Goal: Check status: Check status

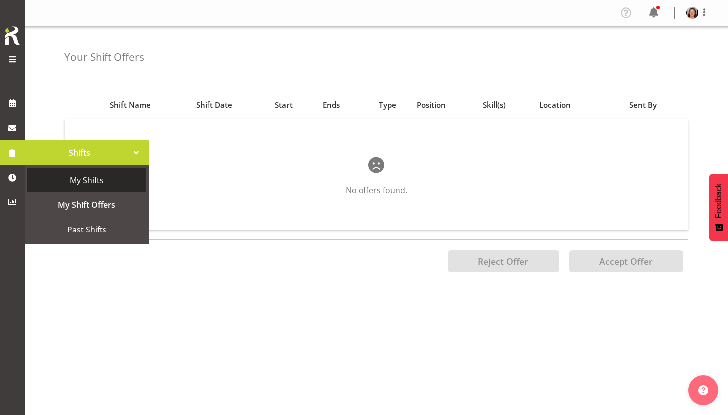
click at [45, 177] on span "My Shifts" at bounding box center [86, 180] width 109 height 15
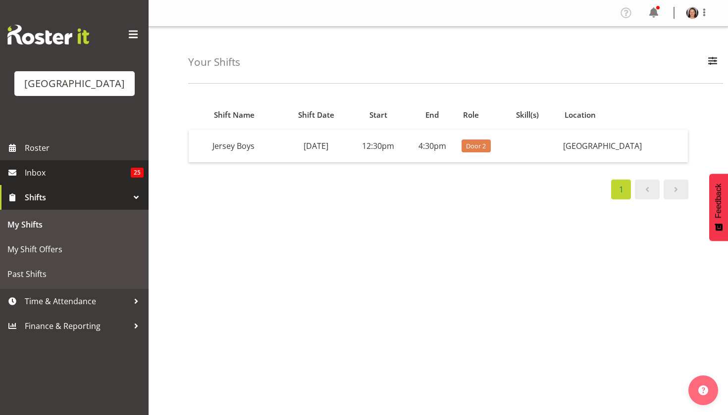
click at [30, 180] on span "Inbox" at bounding box center [78, 172] width 106 height 15
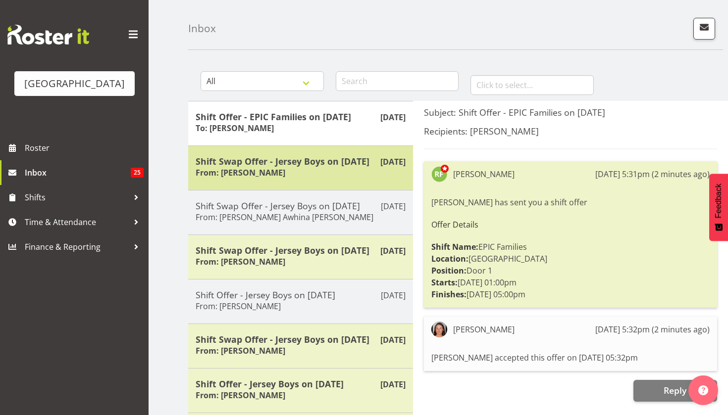
scroll to position [34, 0]
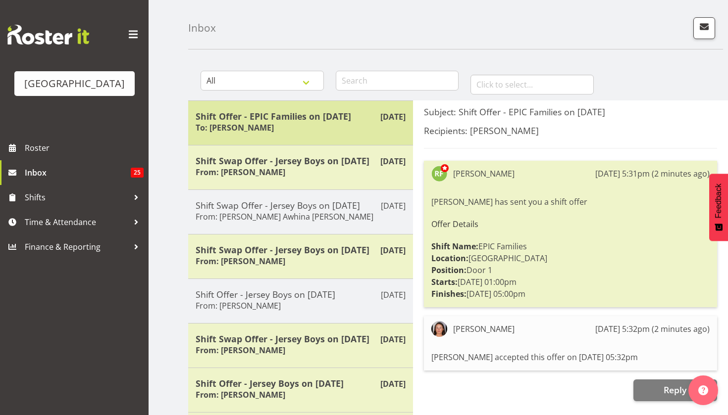
click at [246, 135] on div "[DATE] Shift Offer - EPIC Families on [DATE] To: [PERSON_NAME]" at bounding box center [300, 123] width 225 height 45
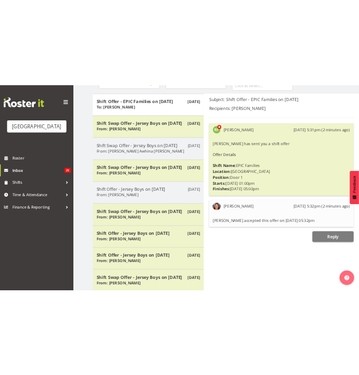
scroll to position [118, 0]
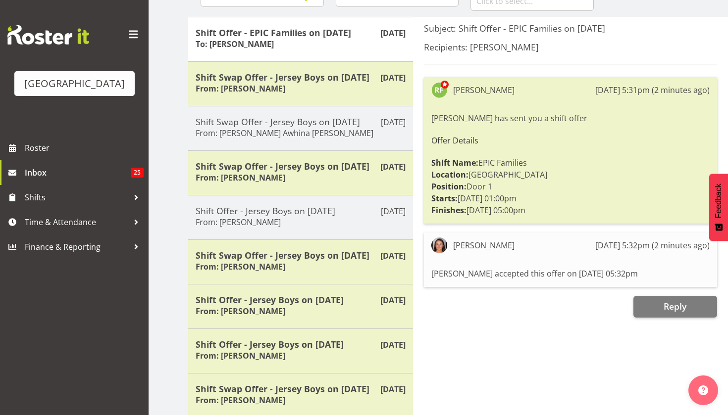
click at [528, 278] on div "[PERSON_NAME] accepted this offer on [DATE] 05:32pm" at bounding box center [570, 273] width 278 height 17
drag, startPoint x: 432, startPoint y: 266, endPoint x: 633, endPoint y: 280, distance: 201.0
click at [633, 280] on div "[PERSON_NAME] accepted this offer on [DATE] 05:32pm" at bounding box center [570, 273] width 278 height 17
